Goal: Transaction & Acquisition: Purchase product/service

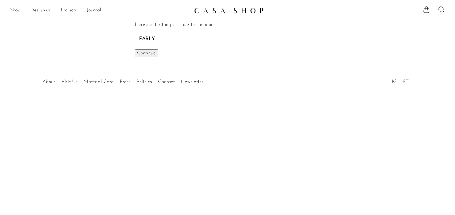
type input "EARLY"
click at [154, 55] on span "Continue" at bounding box center [146, 53] width 19 height 5
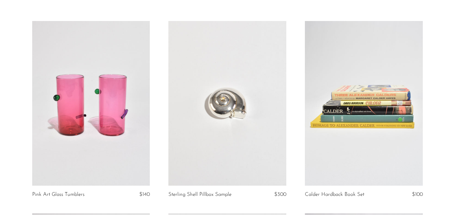
scroll to position [39, 0]
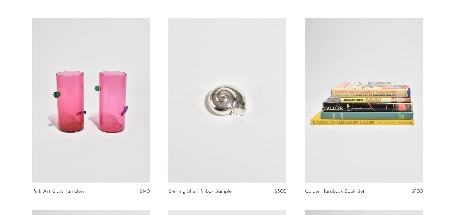
click at [242, 103] on link at bounding box center [227, 100] width 118 height 165
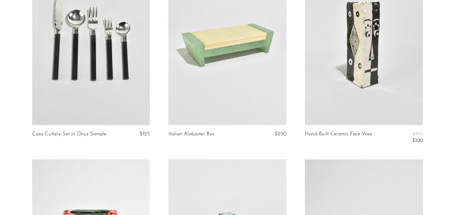
scroll to position [682, 0]
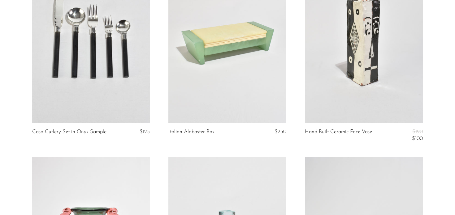
click at [230, 65] on link at bounding box center [227, 40] width 118 height 165
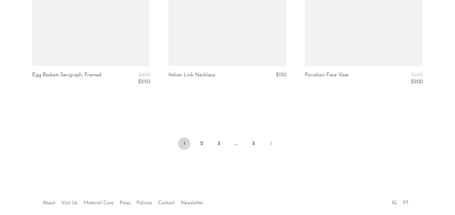
scroll to position [2315, 0]
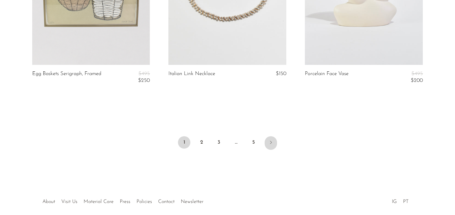
click at [271, 143] on icon "Next" at bounding box center [270, 142] width 5 height 5
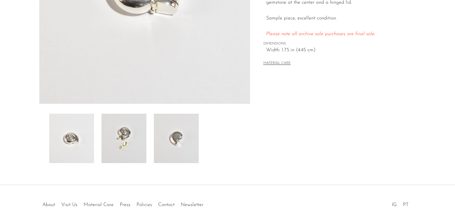
scroll to position [158, 0]
click at [128, 125] on img at bounding box center [124, 138] width 45 height 50
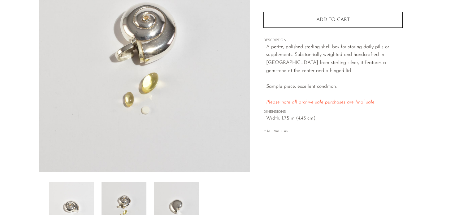
scroll to position [104, 0]
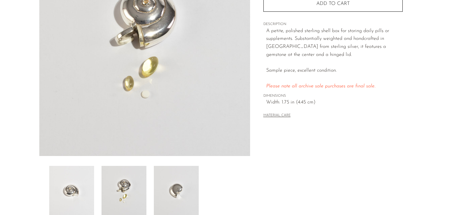
click at [171, 209] on img at bounding box center [176, 191] width 45 height 50
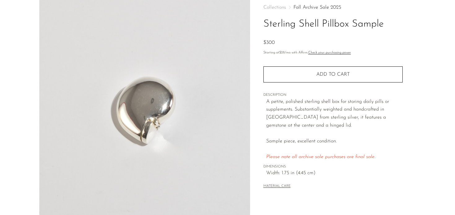
scroll to position [0, 0]
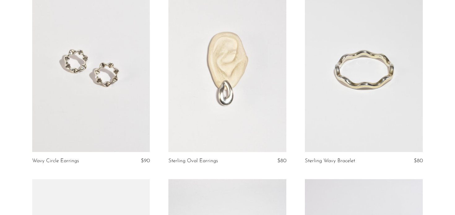
scroll to position [849, 0]
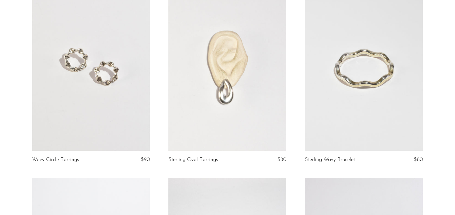
click at [118, 78] on link at bounding box center [91, 68] width 118 height 165
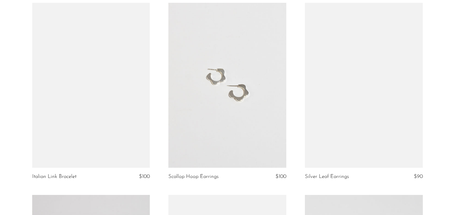
scroll to position [1230, 0]
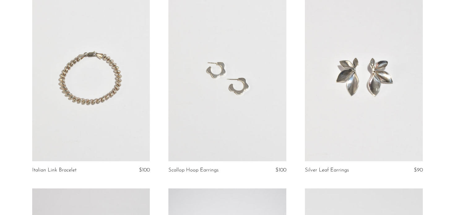
click at [377, 84] on link at bounding box center [364, 78] width 118 height 165
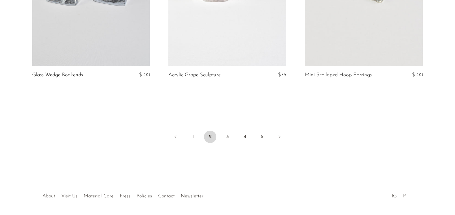
scroll to position [2299, 0]
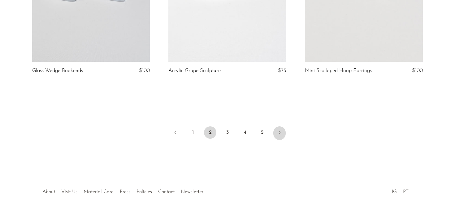
click at [278, 134] on icon "Next" at bounding box center [279, 132] width 5 height 5
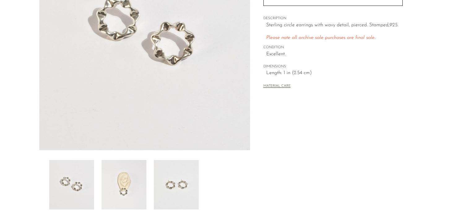
scroll to position [188, 0]
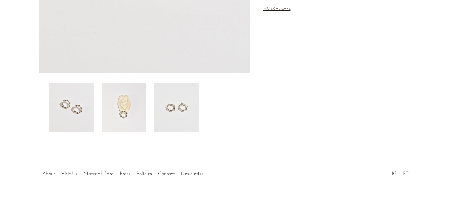
click at [121, 108] on img at bounding box center [124, 108] width 45 height 50
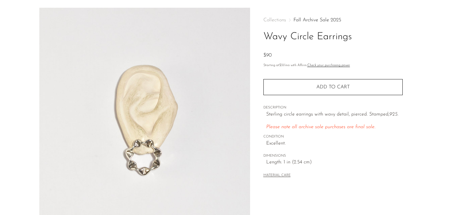
scroll to position [20, 0]
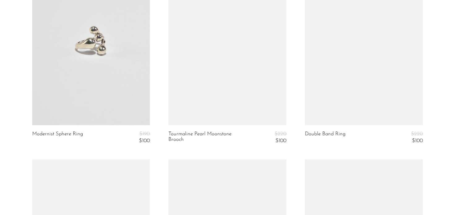
scroll to position [696, 0]
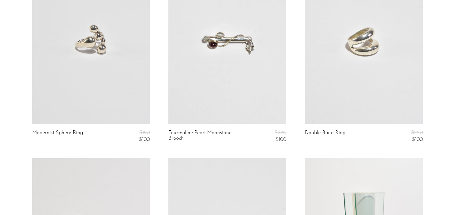
click at [375, 46] on link at bounding box center [364, 41] width 118 height 165
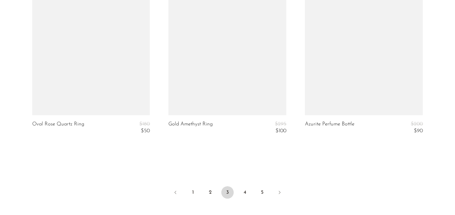
scroll to position [2293, 0]
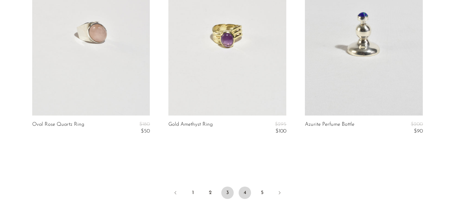
click at [245, 191] on link "4" at bounding box center [245, 193] width 12 height 12
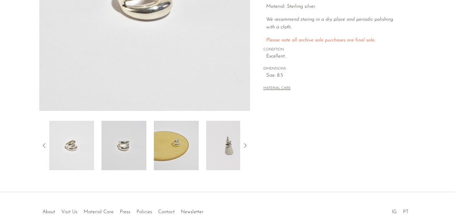
scroll to position [188, 0]
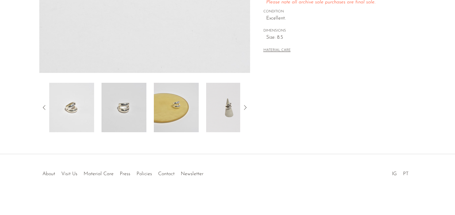
click at [180, 113] on img at bounding box center [176, 108] width 45 height 50
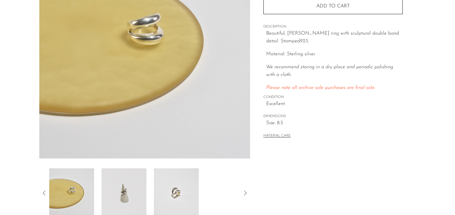
scroll to position [70, 0]
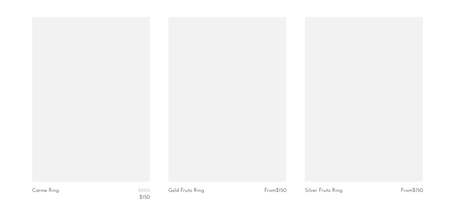
scroll to position [2297, 0]
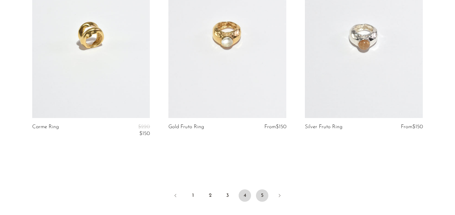
click at [259, 193] on link "5" at bounding box center [262, 196] width 12 height 12
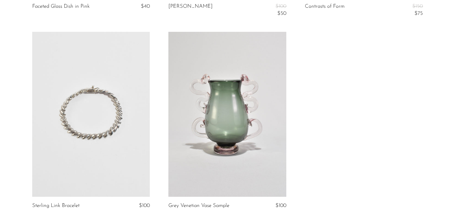
scroll to position [2026, 0]
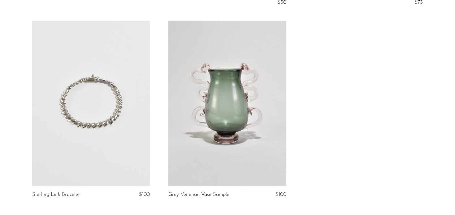
click at [115, 65] on link at bounding box center [91, 103] width 118 height 165
